Goal: Find contact information: Find contact information

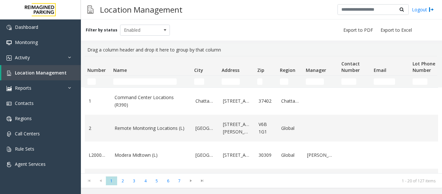
drag, startPoint x: 0, startPoint y: 0, endPoint x: 126, endPoint y: 85, distance: 152.4
click at [126, 85] on td "Name Filter" at bounding box center [151, 82] width 81 height 12
click at [131, 82] on input "Name Filter" at bounding box center [144, 81] width 63 height 6
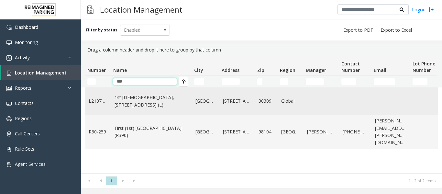
type input "***"
click at [153, 107] on link "1st Presbyterian, 1337 Peachtree St (L)" at bounding box center [150, 101] width 73 height 15
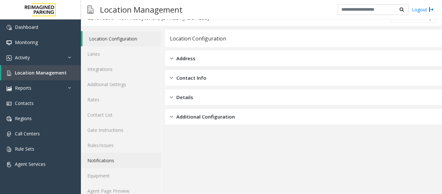
scroll to position [19, 0]
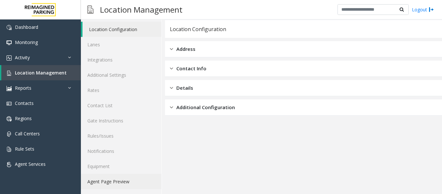
click at [125, 186] on link "Agent Page Preview" at bounding box center [121, 181] width 81 height 15
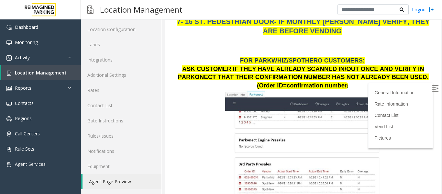
scroll to position [873, 0]
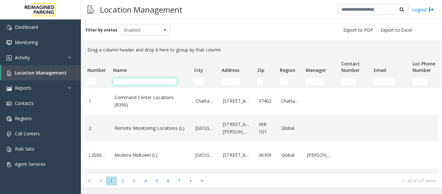
click at [136, 79] on input "Name Filter" at bounding box center [144, 81] width 63 height 6
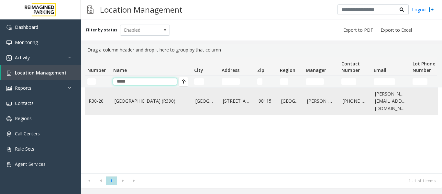
type input "*****"
click at [171, 103] on link "Green Lake Village (R390)" at bounding box center [150, 100] width 73 height 7
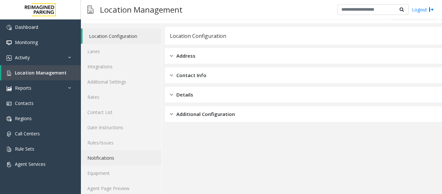
scroll to position [19, 0]
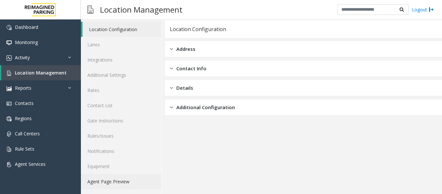
click at [112, 176] on link "Agent Page Preview" at bounding box center [121, 181] width 81 height 15
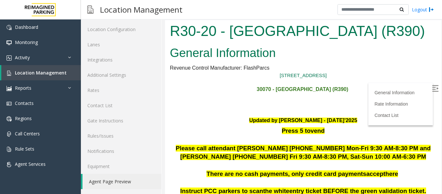
click at [432, 91] on img at bounding box center [435, 88] width 6 height 6
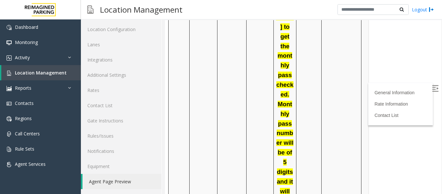
scroll to position [868, 0]
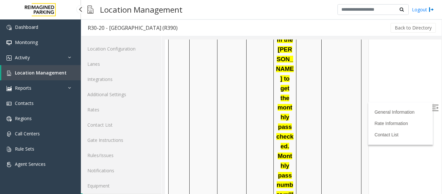
scroll to position [19, 0]
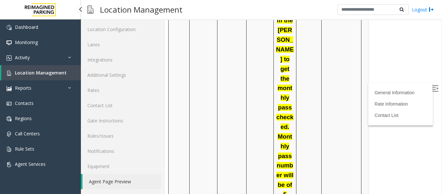
click at [33, 74] on span "Location Management" at bounding box center [41, 73] width 52 height 6
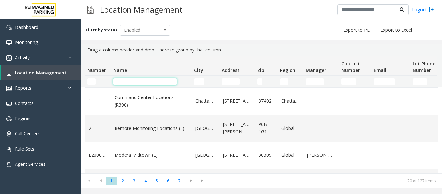
click at [165, 82] on input "Name Filter" at bounding box center [144, 81] width 63 height 6
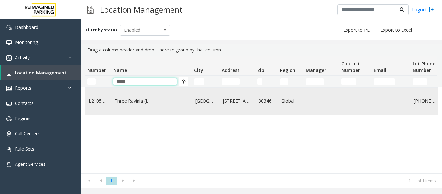
type input "*****"
click at [153, 107] on td "Three Ravinia (L)" at bounding box center [151, 101] width 81 height 27
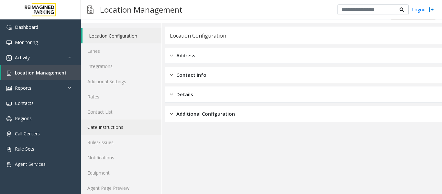
scroll to position [19, 0]
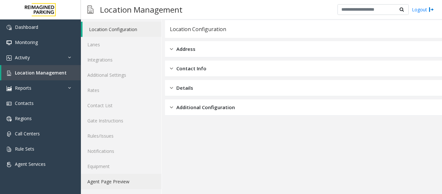
click at [146, 179] on link "Agent Page Preview" at bounding box center [121, 181] width 81 height 15
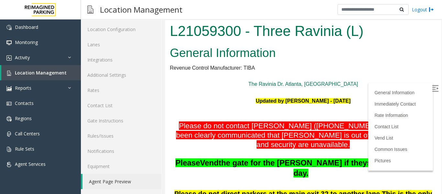
click at [432, 89] on img at bounding box center [435, 88] width 6 height 6
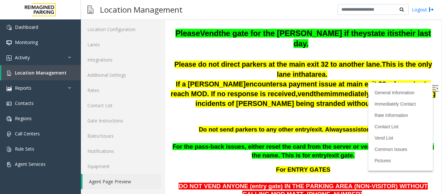
scroll to position [291, 0]
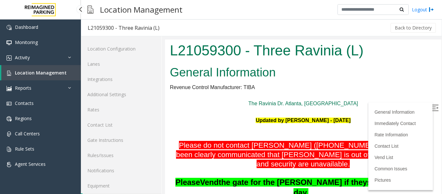
drag, startPoint x: 0, startPoint y: 0, endPoint x: 52, endPoint y: 70, distance: 86.9
click at [52, 70] on span "Location Management" at bounding box center [41, 73] width 52 height 6
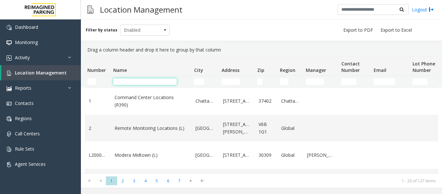
click at [147, 82] on input "Name Filter" at bounding box center [144, 81] width 63 height 6
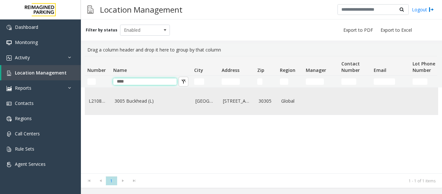
type input "****"
click at [311, 114] on td "Data table" at bounding box center [321, 101] width 36 height 27
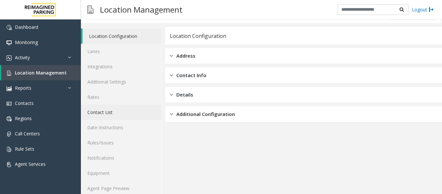
scroll to position [19, 0]
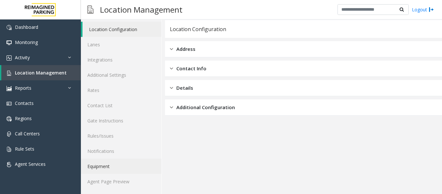
click at [124, 173] on link "Equipment" at bounding box center [121, 165] width 81 height 15
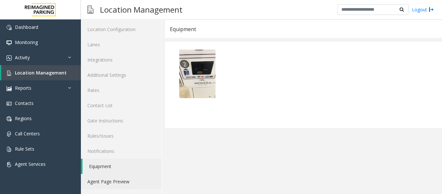
click at [124, 180] on link "Agent Page Preview" at bounding box center [121, 181] width 81 height 15
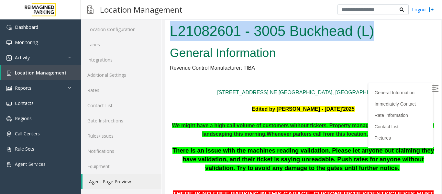
drag, startPoint x: 170, startPoint y: 28, endPoint x: 373, endPoint y: 36, distance: 203.3
click at [373, 36] on h1 "L21082601 - 3005 Buckhead (L)" at bounding box center [303, 31] width 266 height 20
copy h1 "L21082601 - 3005 Buckhead (L)"
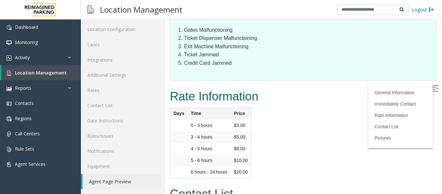
scroll to position [1244, 0]
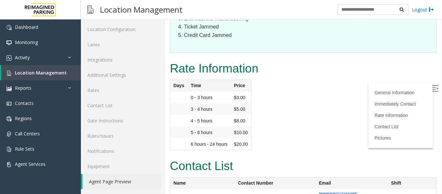
drag, startPoint x: 297, startPoint y: 114, endPoint x: 375, endPoint y: 118, distance: 78.4
copy link "aldo.gaither@reimaginedparking.com"
drag, startPoint x: 299, startPoint y: 134, endPoint x: 383, endPoint y: 137, distance: 84.1
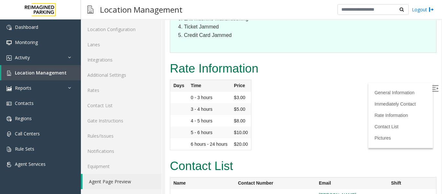
copy link "ethan.strickland@reimaginedparking.com"
click at [113, 47] on link "Lanes" at bounding box center [121, 44] width 81 height 15
